Goal: Task Accomplishment & Management: Manage account settings

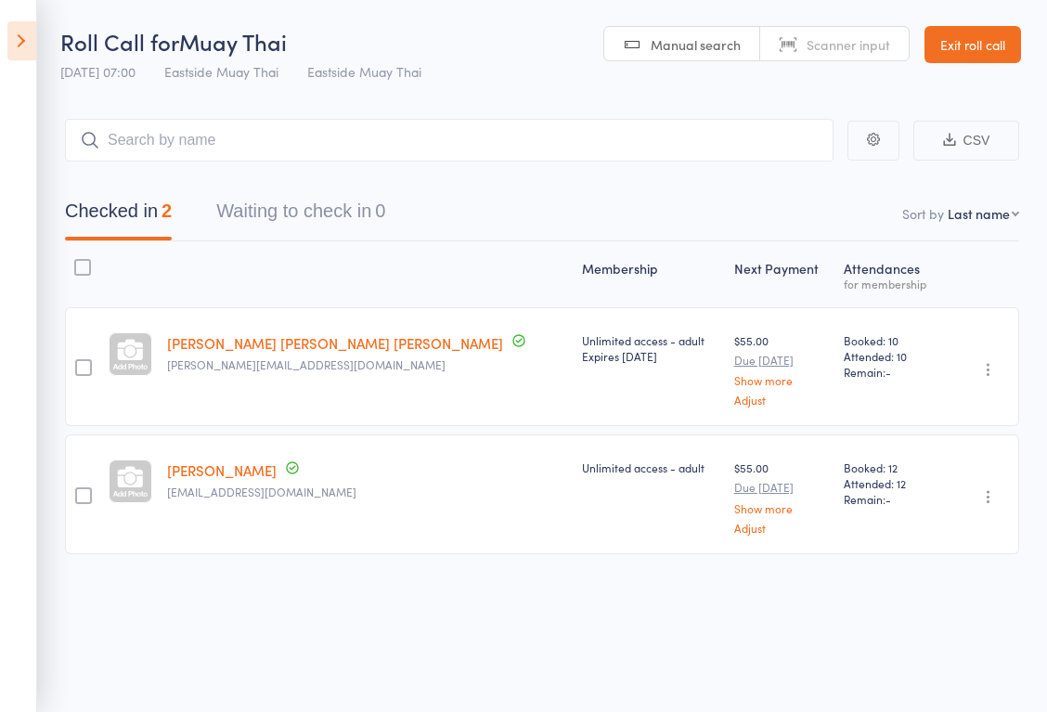
click at [958, 58] on link "Exit roll call" at bounding box center [972, 44] width 97 height 37
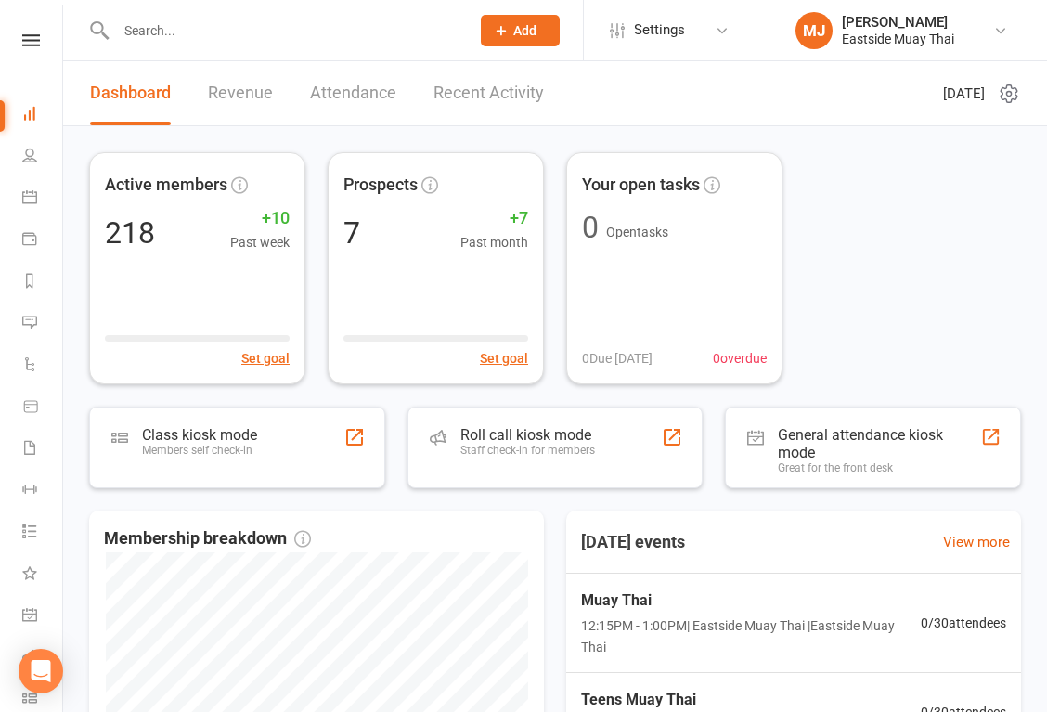
click at [178, 30] on input "text" at bounding box center [283, 31] width 346 height 26
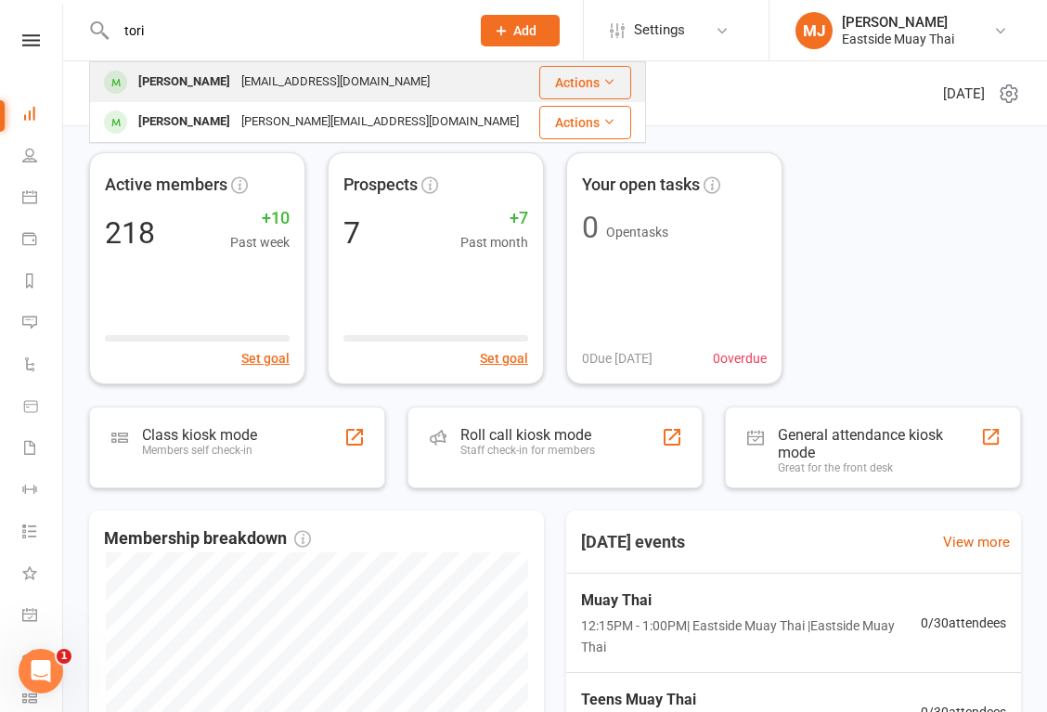
type input "tori"
click at [213, 81] on div "Tori Warmsley Morris" at bounding box center [184, 82] width 103 height 27
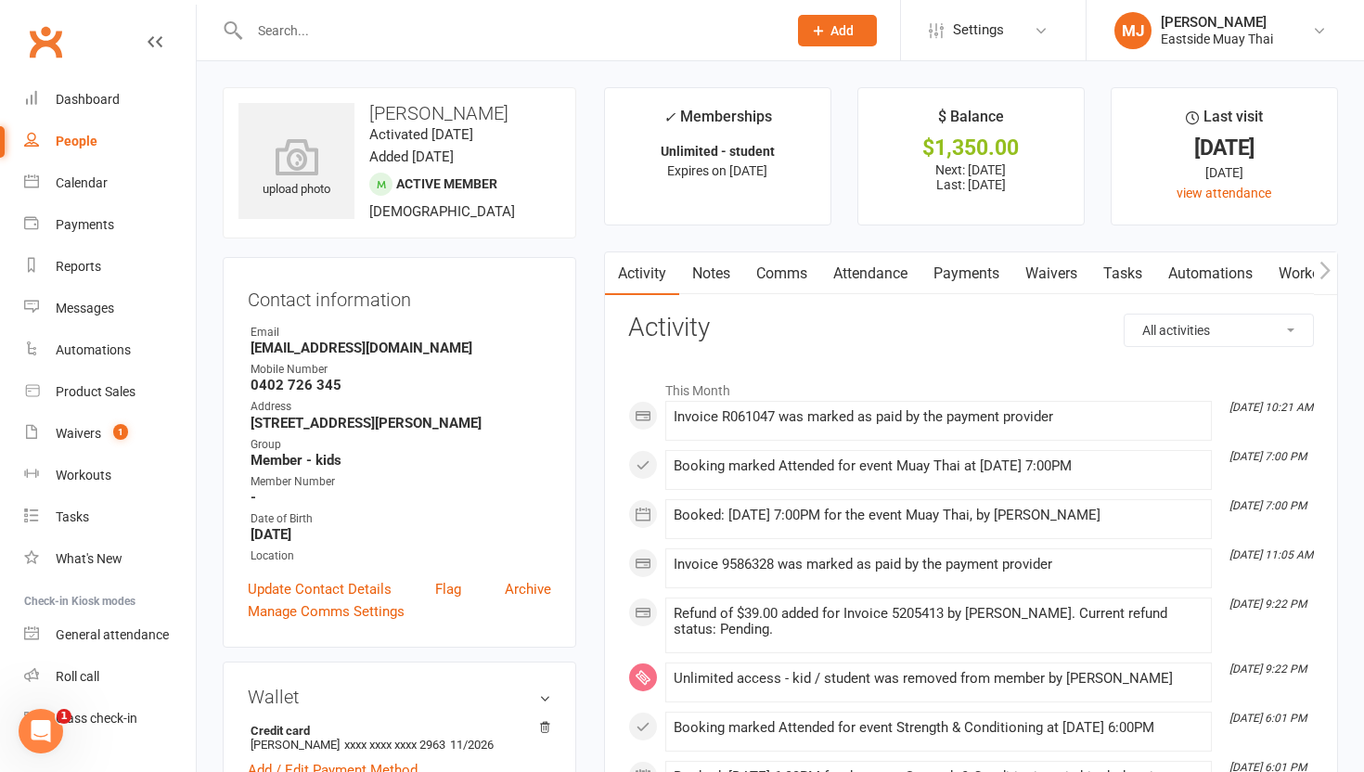
click at [766, 265] on link "Comms" at bounding box center [781, 273] width 77 height 43
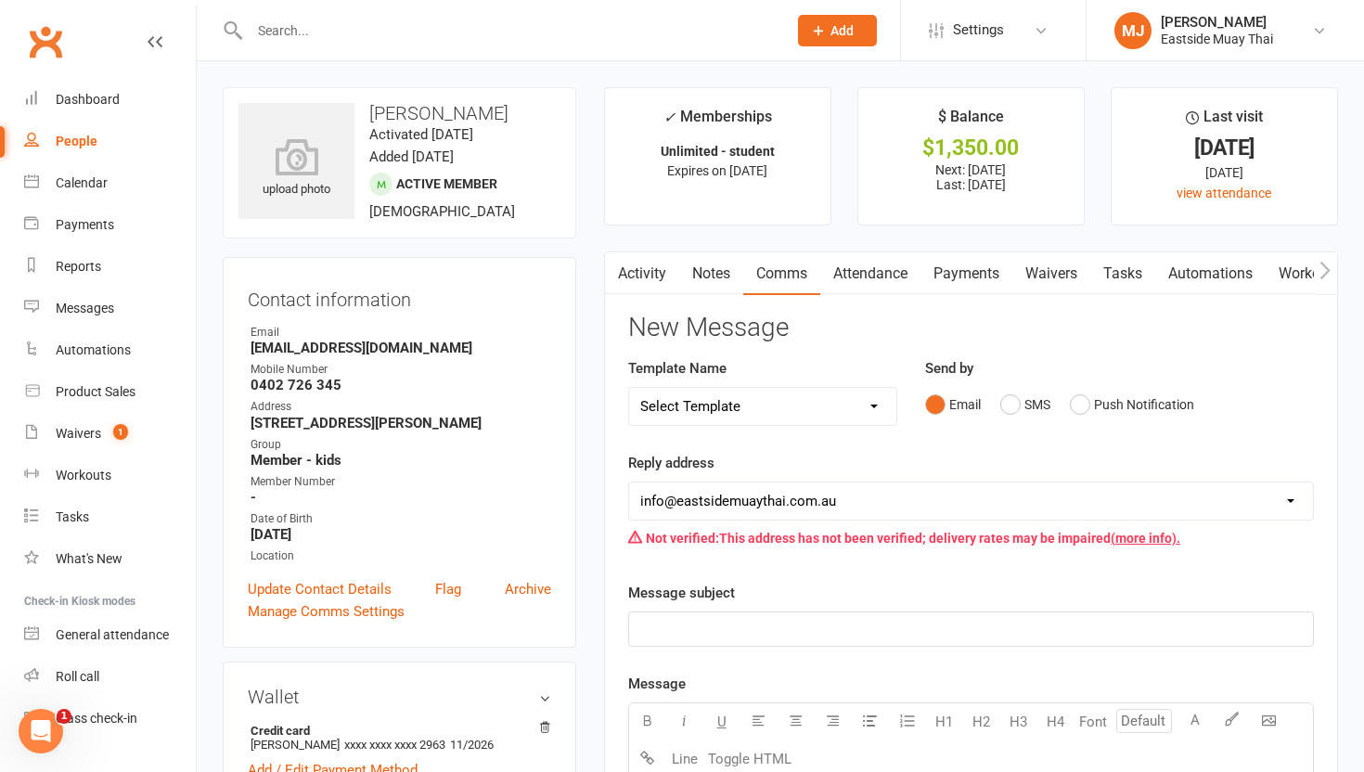
click at [982, 277] on link "Payments" at bounding box center [967, 273] width 92 height 43
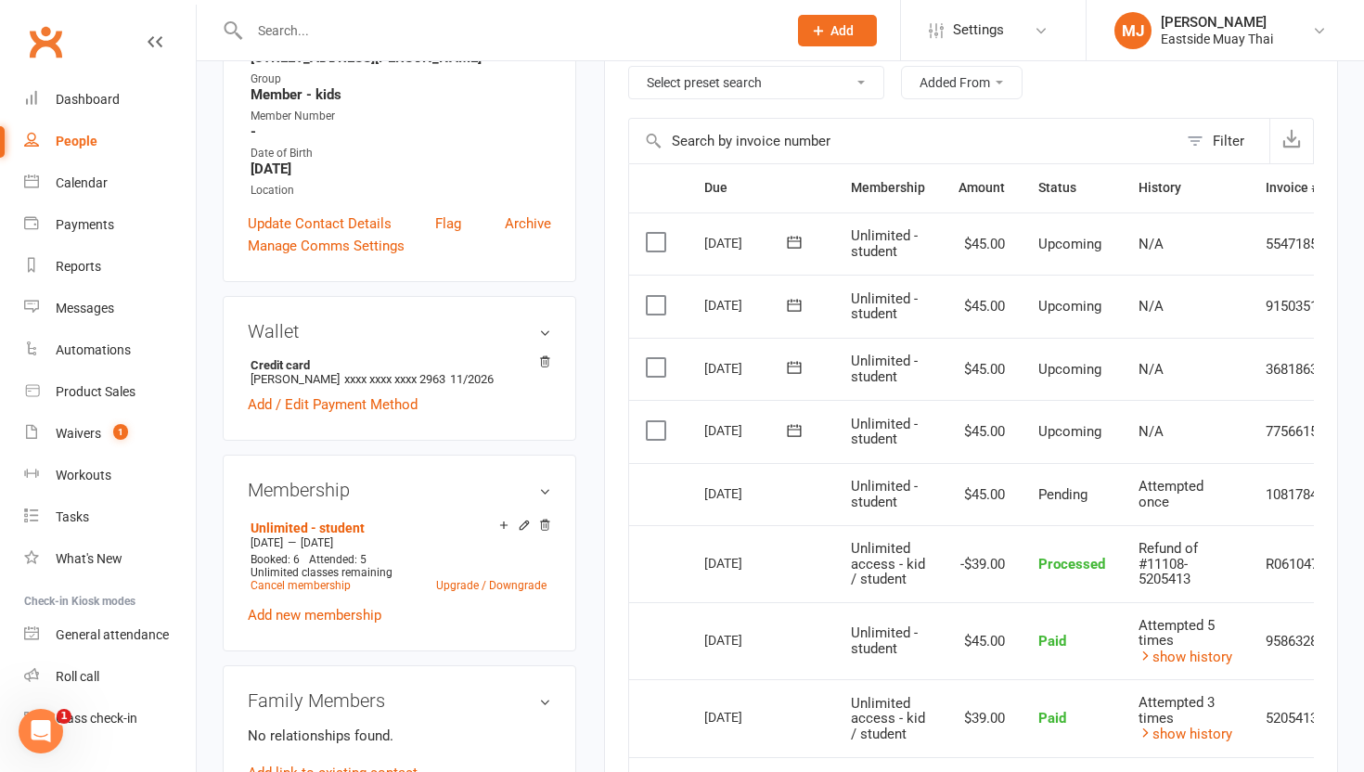
scroll to position [368, 0]
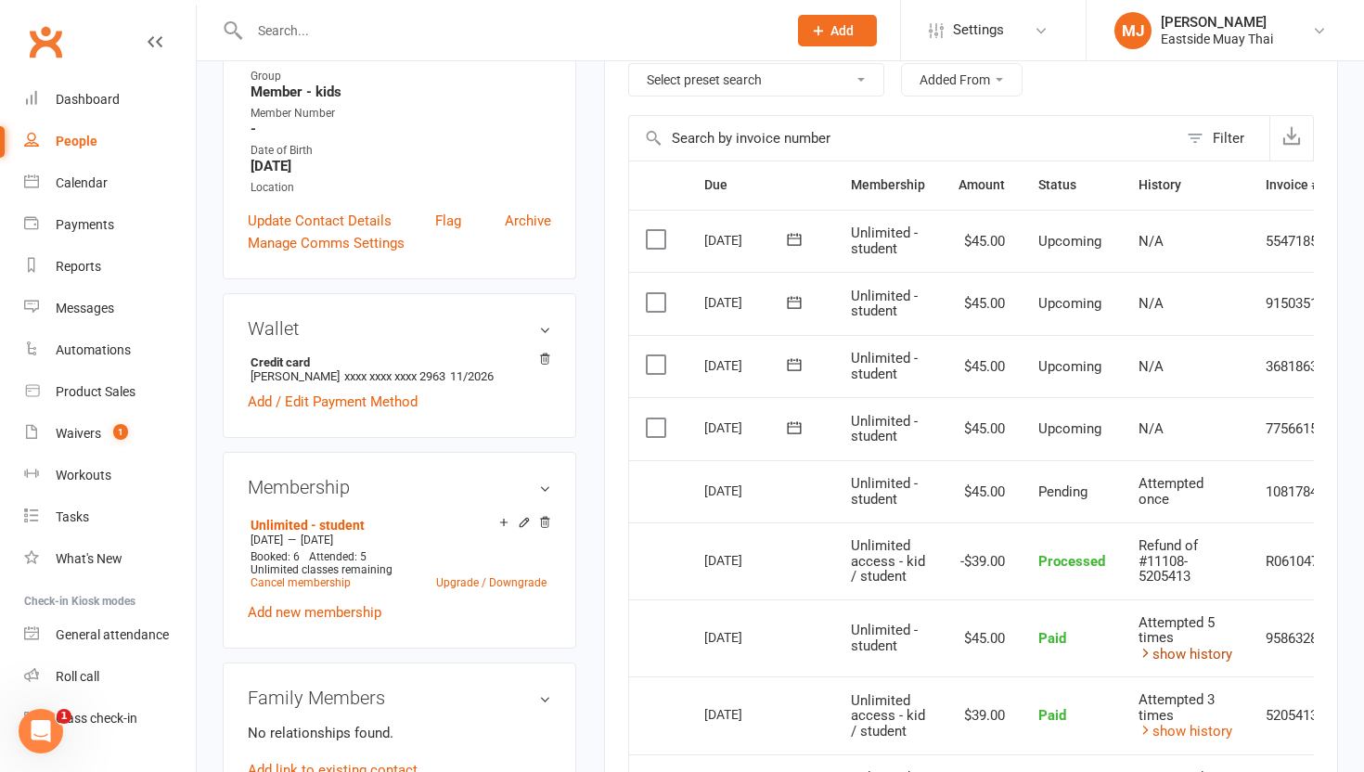
click at [1046, 646] on link "show history" at bounding box center [1186, 654] width 94 height 17
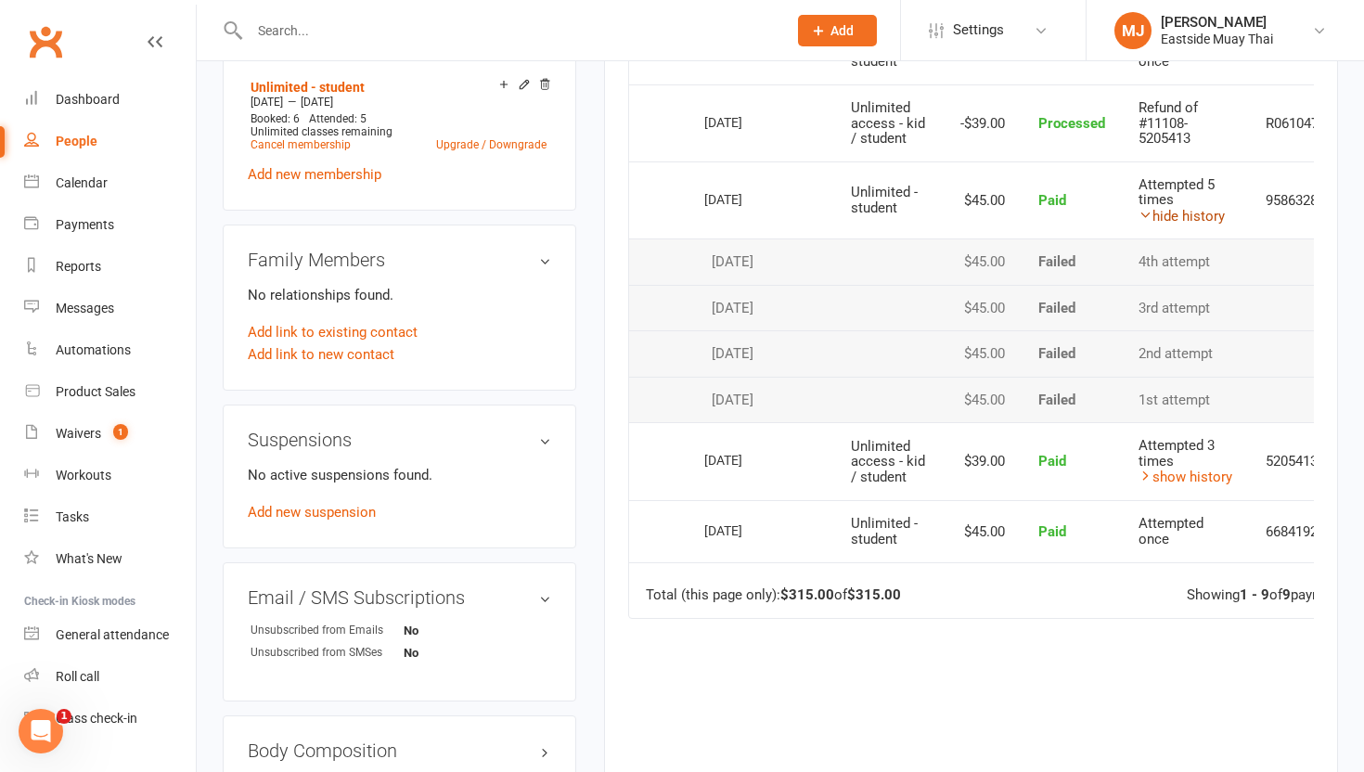
scroll to position [805, 0]
click at [1046, 471] on link "show history" at bounding box center [1186, 479] width 94 height 17
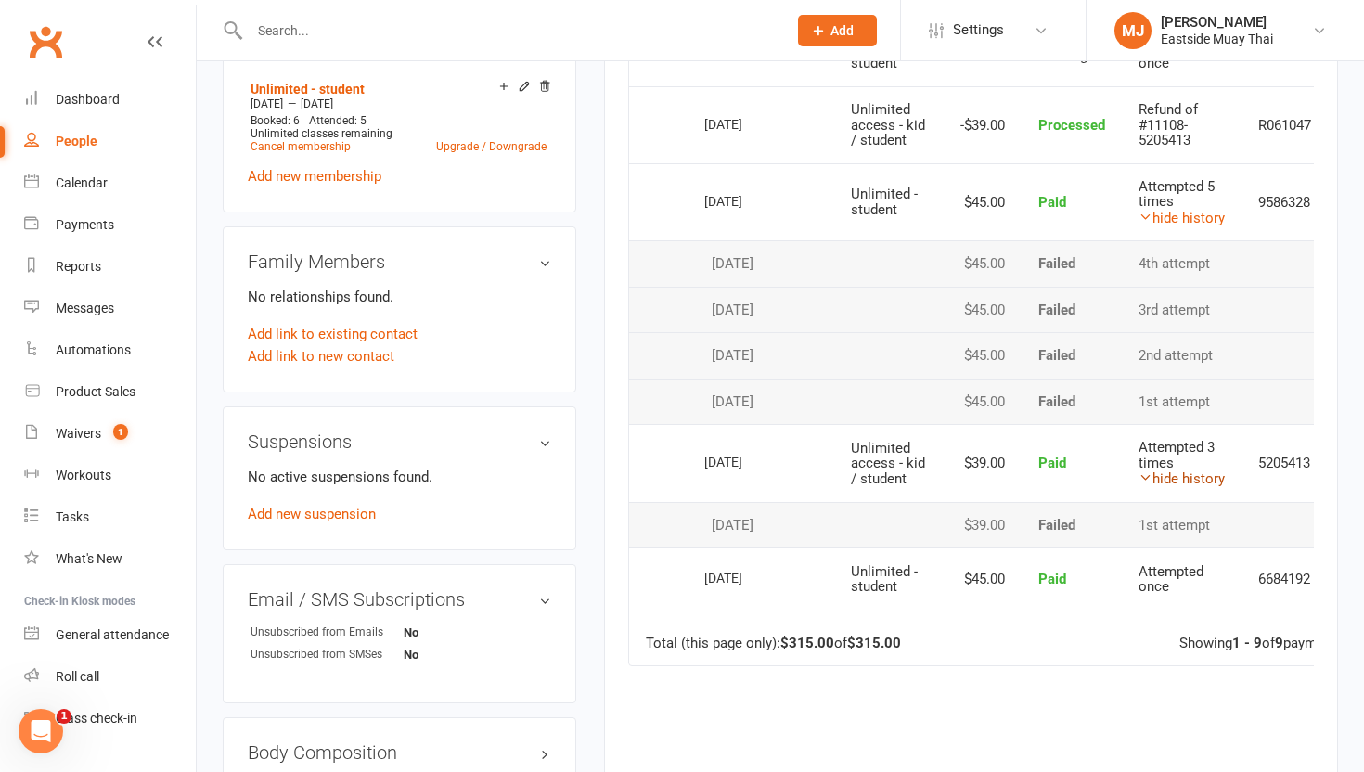
click at [1046, 473] on link "hide history" at bounding box center [1182, 479] width 86 height 17
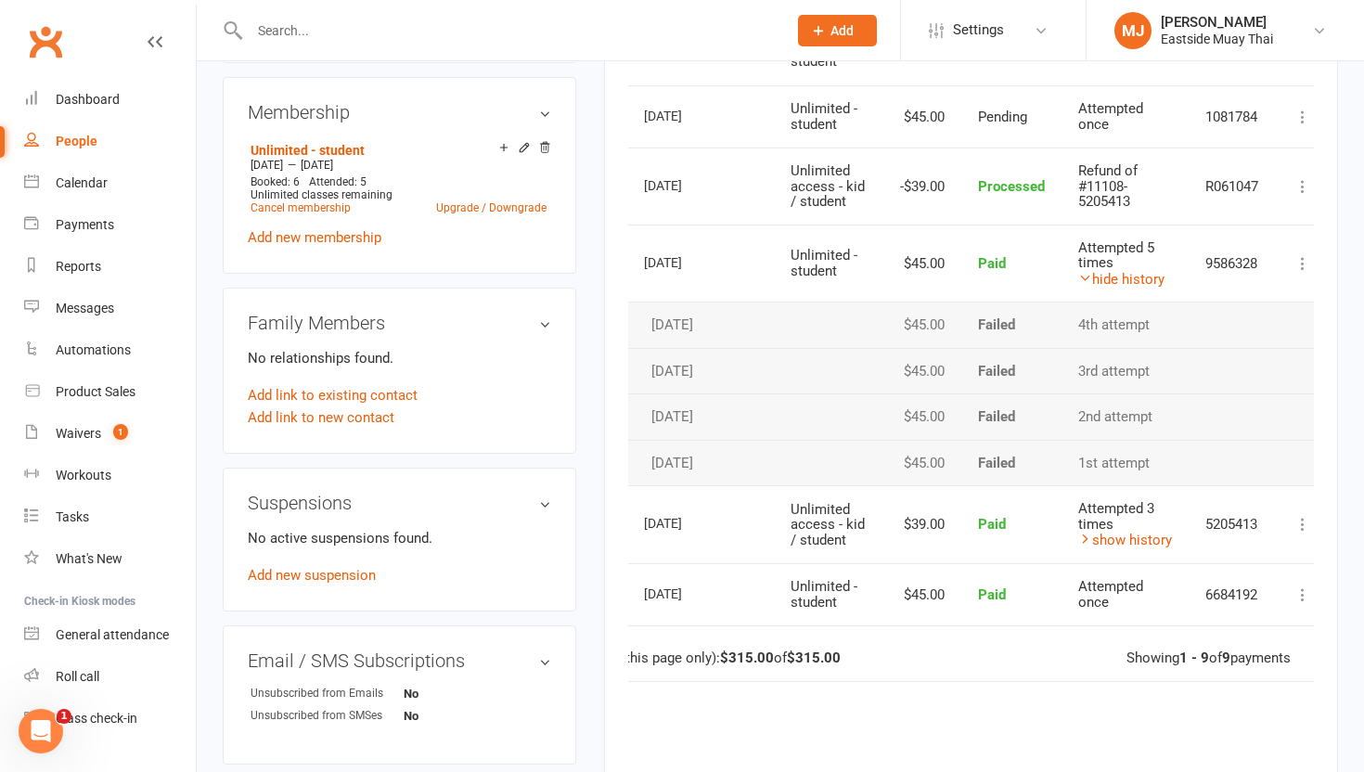
scroll to position [0, 81]
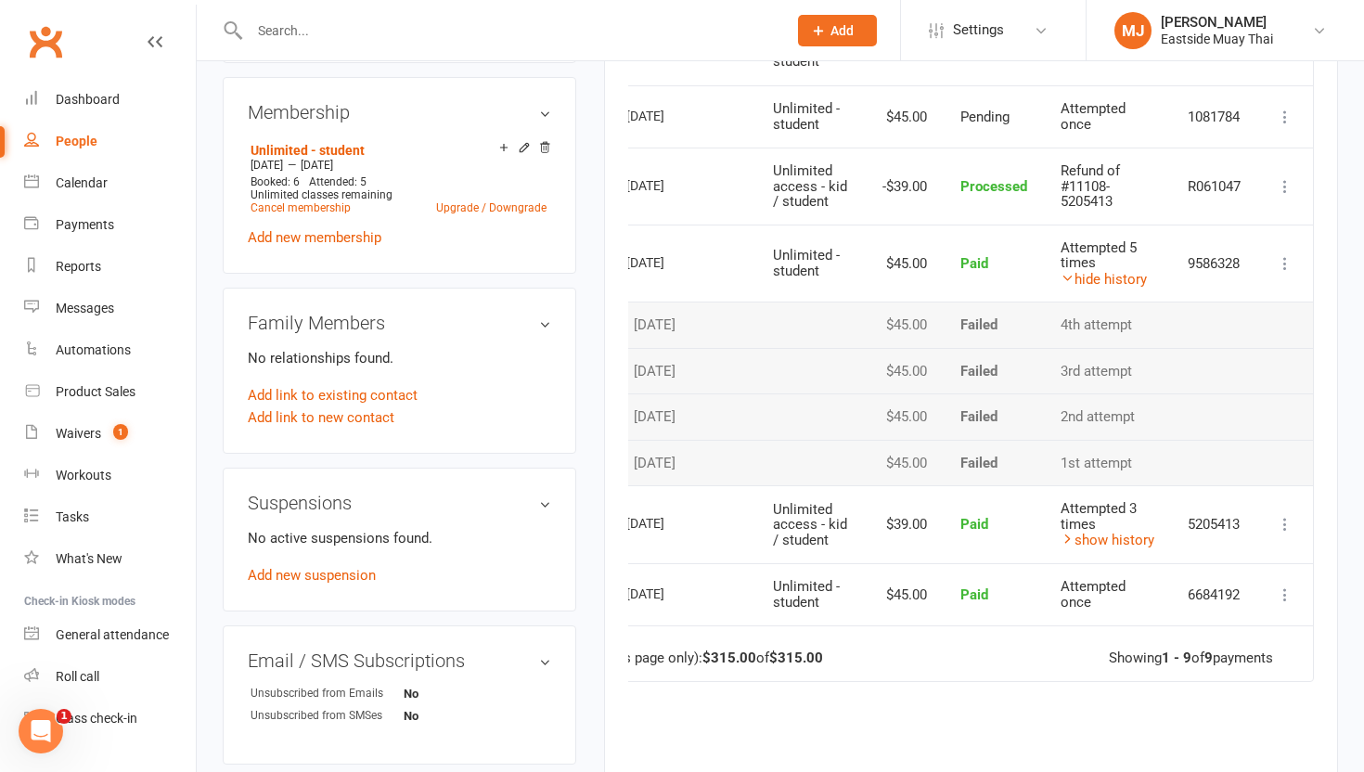
click at [1046, 518] on icon at bounding box center [1285, 524] width 19 height 19
click at [1046, 564] on link "Refund" at bounding box center [1204, 560] width 184 height 37
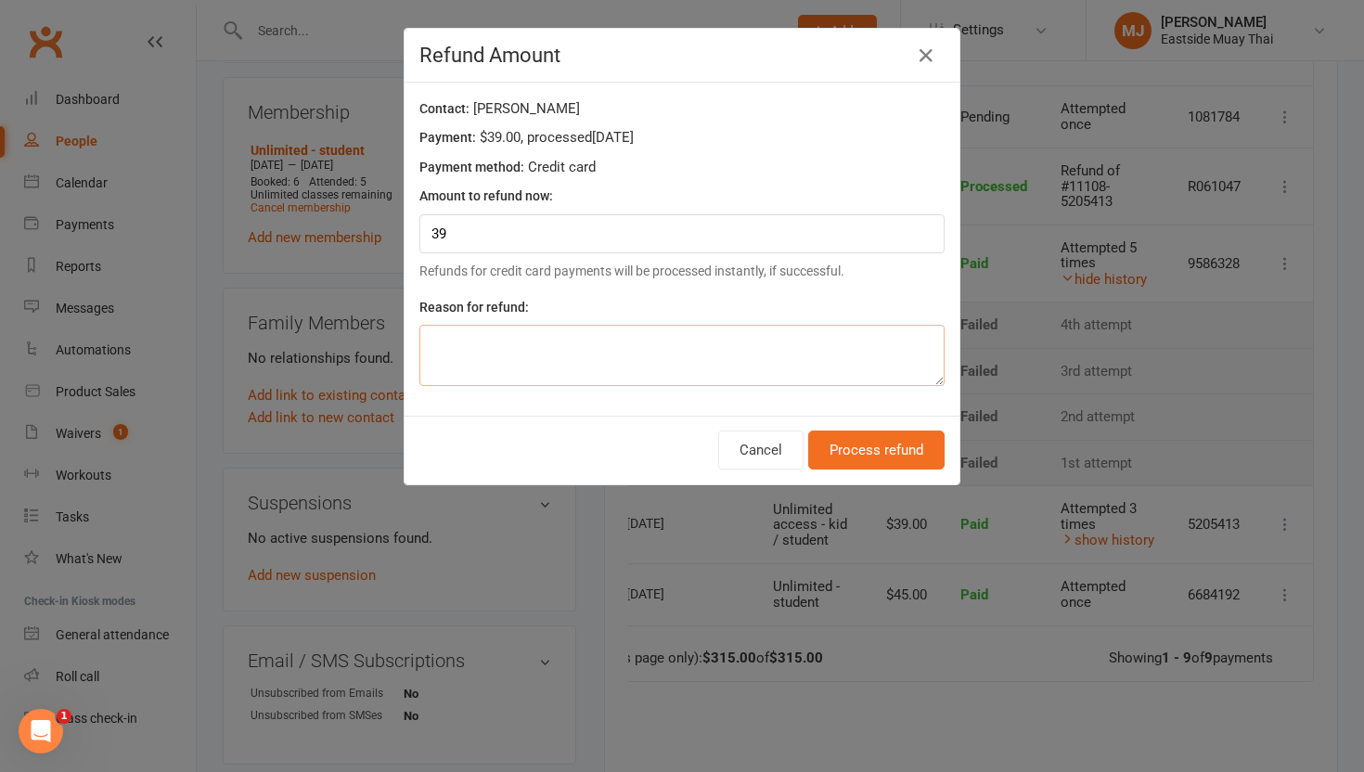
click at [740, 352] on textarea at bounding box center [681, 355] width 525 height 61
type textarea "double charged"
click at [872, 444] on button "Process refund" at bounding box center [876, 450] width 136 height 39
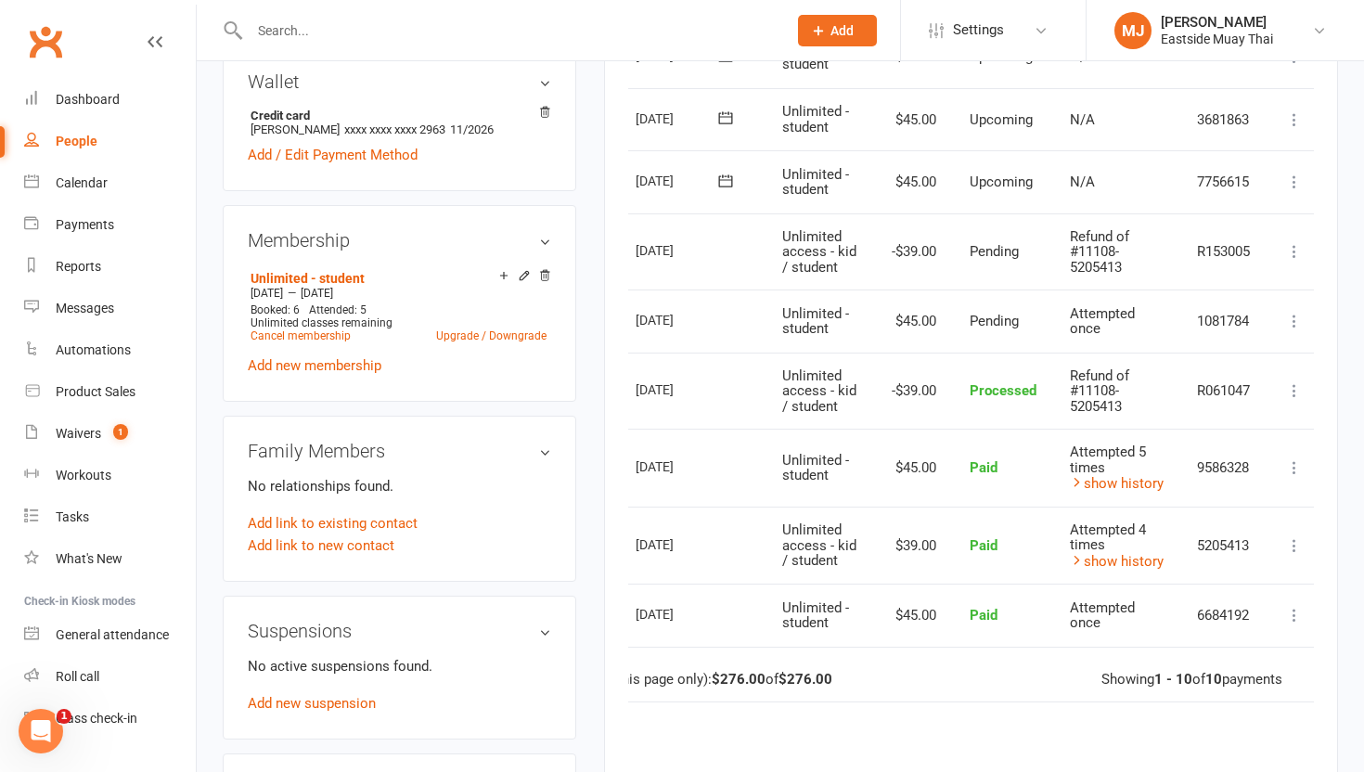
scroll to position [581, 0]
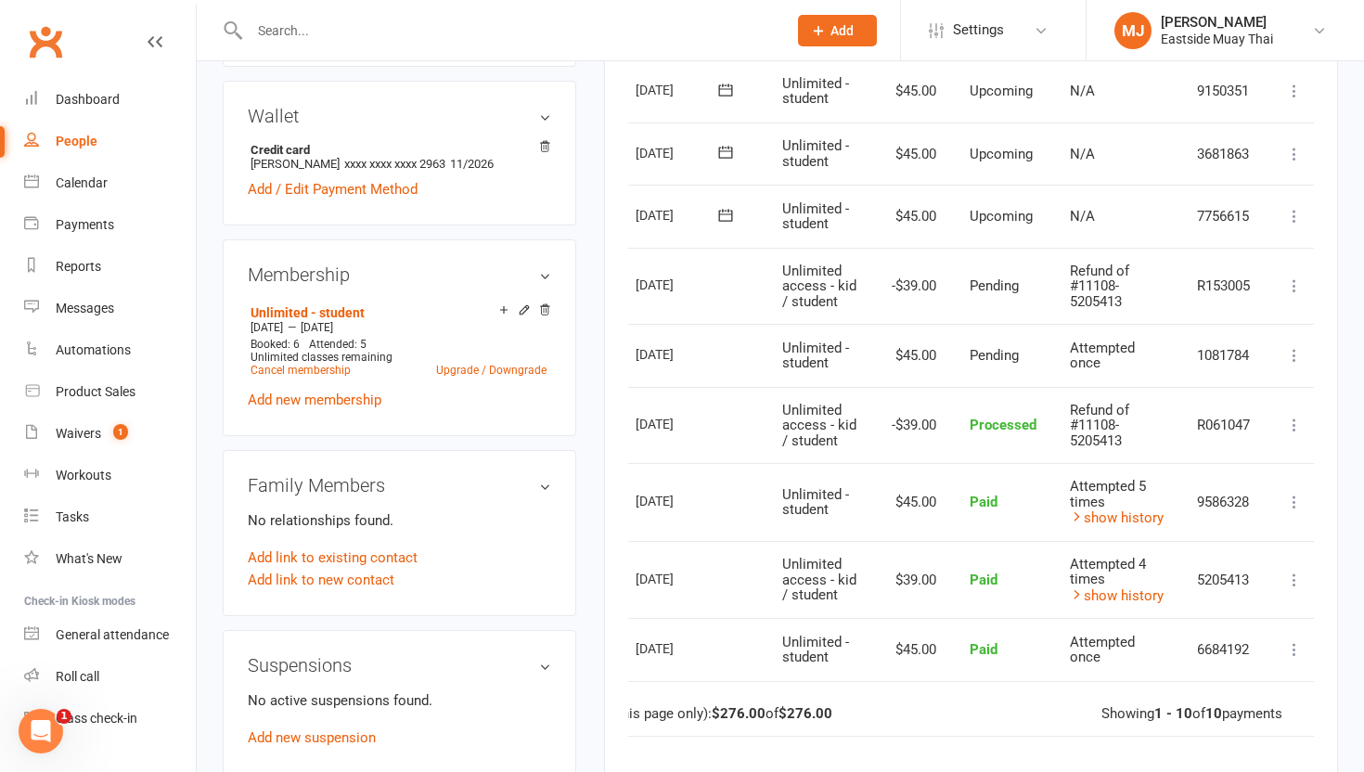
click at [1046, 277] on icon at bounding box center [1294, 286] width 19 height 19
click at [873, 315] on td "-$39.00" at bounding box center [913, 286] width 80 height 77
click at [96, 678] on div "Roll call" at bounding box center [78, 676] width 44 height 15
